Goal: Task Accomplishment & Management: Use online tool/utility

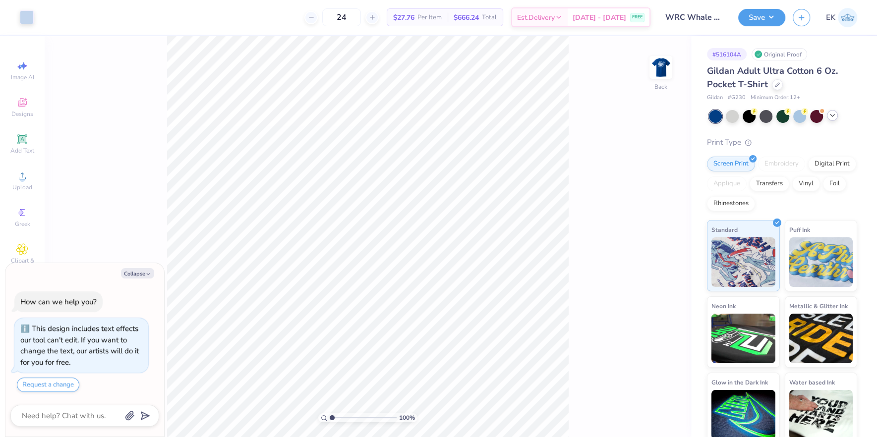
click at [829, 115] on icon at bounding box center [833, 116] width 8 height 8
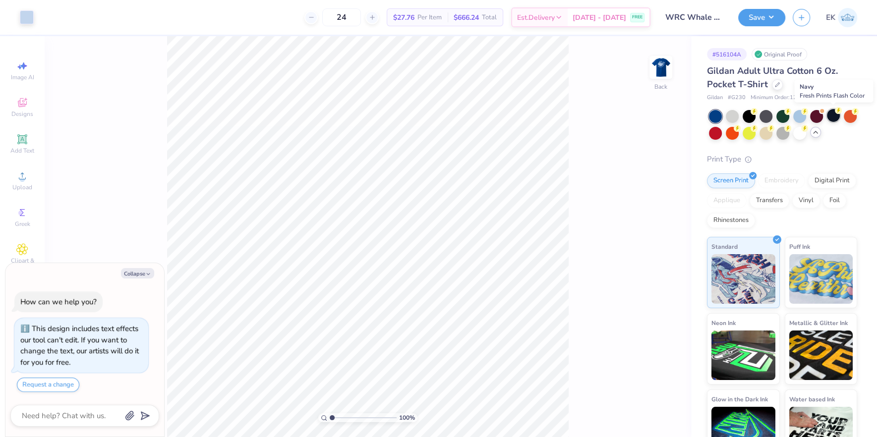
click at [830, 116] on div at bounding box center [833, 115] width 13 height 13
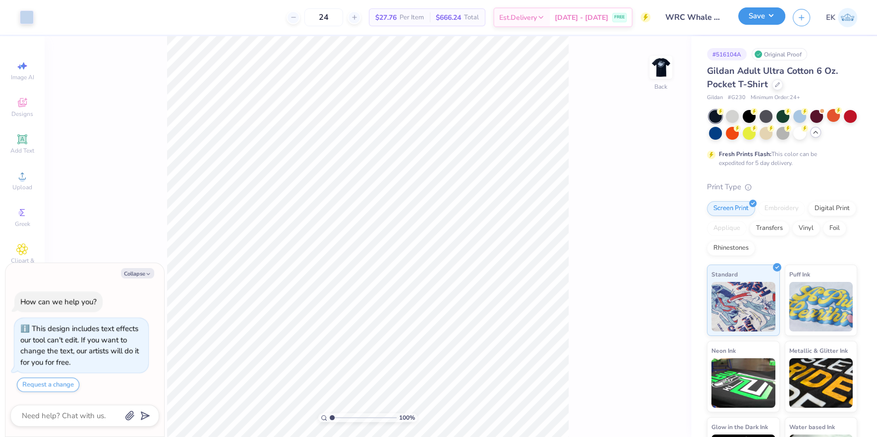
click at [776, 15] on button "Save" at bounding box center [761, 15] width 47 height 17
type textarea "x"
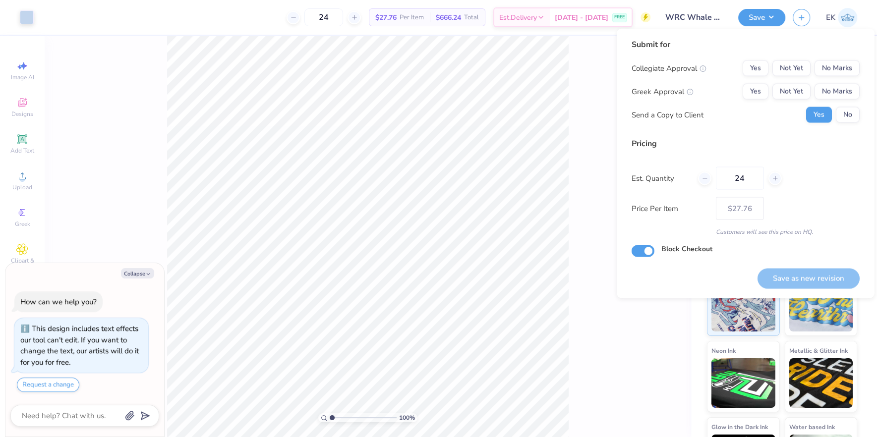
drag, startPoint x: 837, startPoint y: 60, endPoint x: 812, endPoint y: 90, distance: 39.8
click at [837, 60] on div "Submit for Collegiate Approval Yes Not Yet No Marks Greek Approval Yes Not Yet …" at bounding box center [746, 85] width 228 height 92
click at [848, 68] on button "No Marks" at bounding box center [837, 69] width 45 height 16
click at [840, 100] on div "Collegiate Approval Yes Not Yet No Marks Greek Approval Yes Not Yet No Marks Se…" at bounding box center [746, 92] width 228 height 62
click at [840, 92] on button "No Marks" at bounding box center [837, 92] width 45 height 16
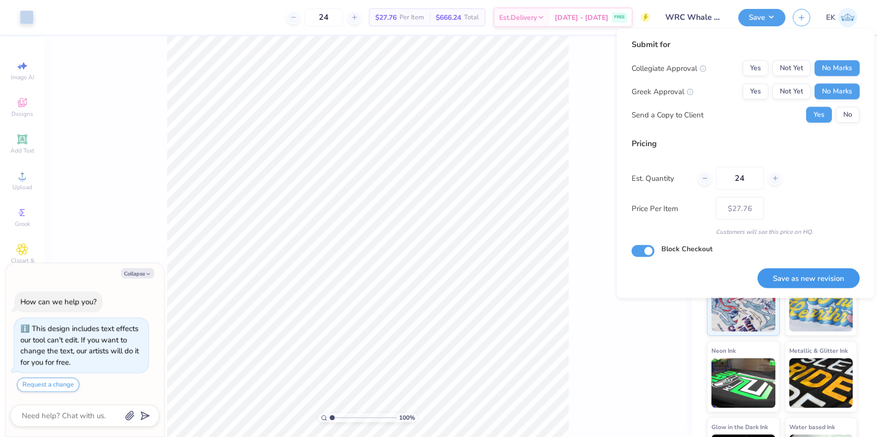
click at [825, 273] on button "Save as new revision" at bounding box center [809, 278] width 102 height 20
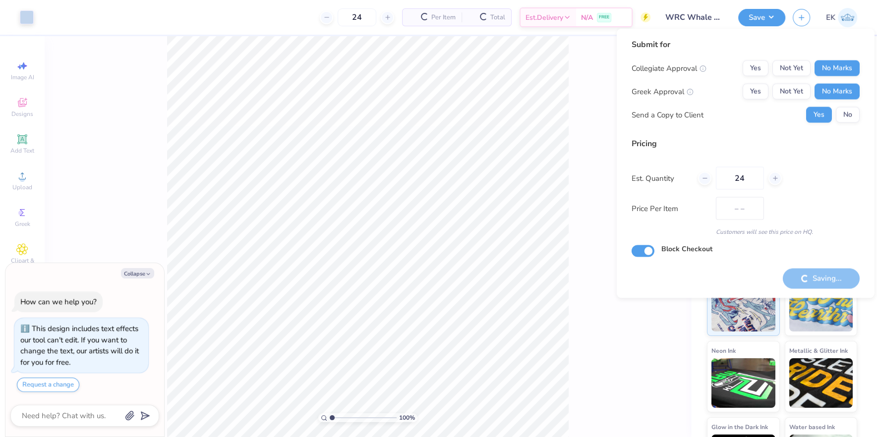
type input "$27.76"
type textarea "x"
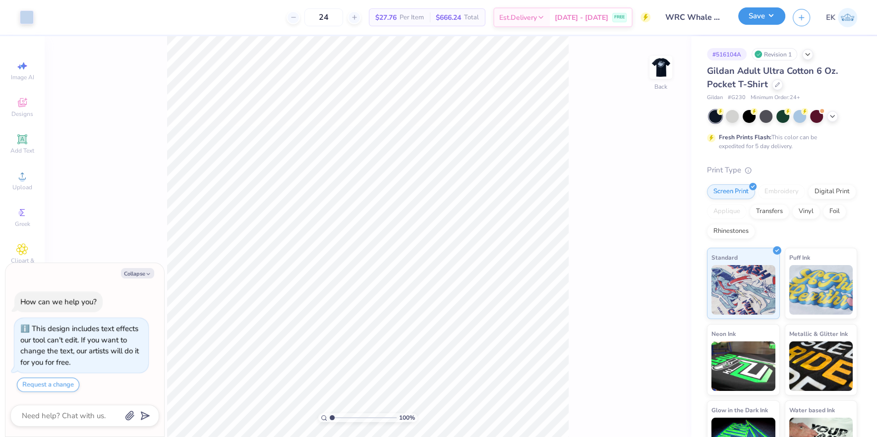
click at [780, 18] on button "Save" at bounding box center [761, 15] width 47 height 17
type textarea "x"
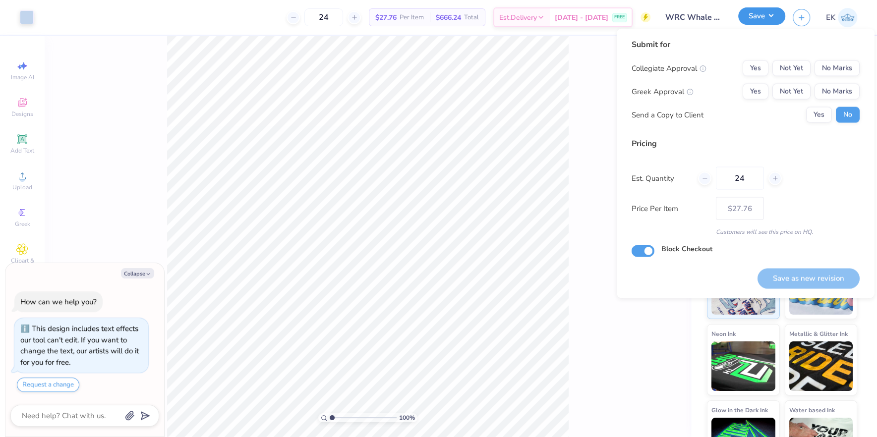
type textarea "x"
